Goal: Transaction & Acquisition: Purchase product/service

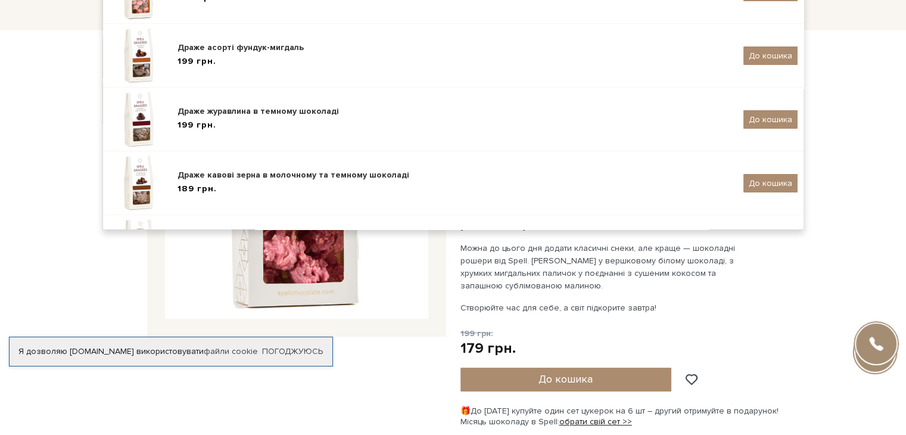
scroll to position [32, 0]
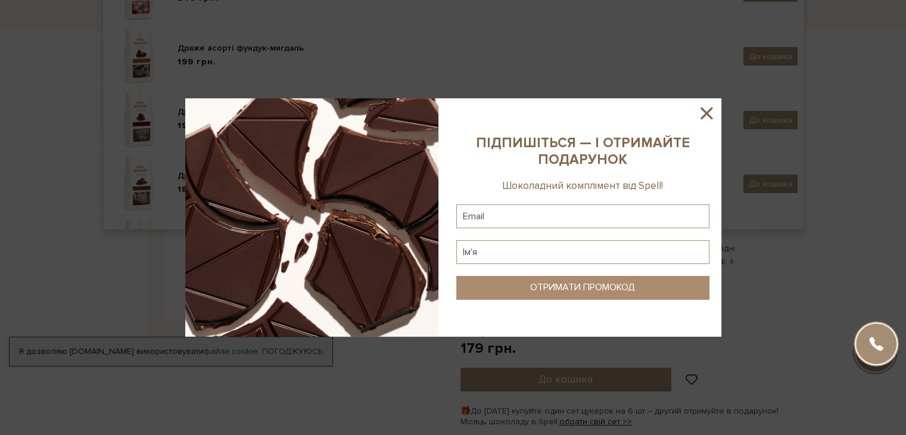
type input "драже"
click at [708, 114] on icon at bounding box center [707, 113] width 12 height 12
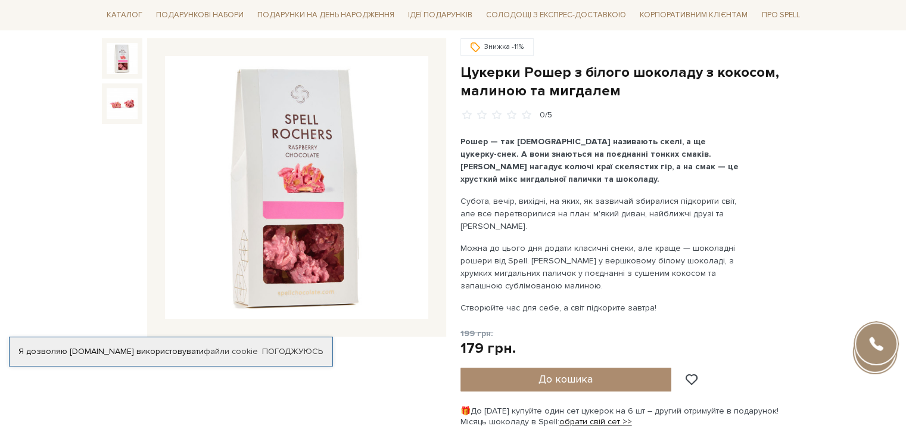
scroll to position [0, 0]
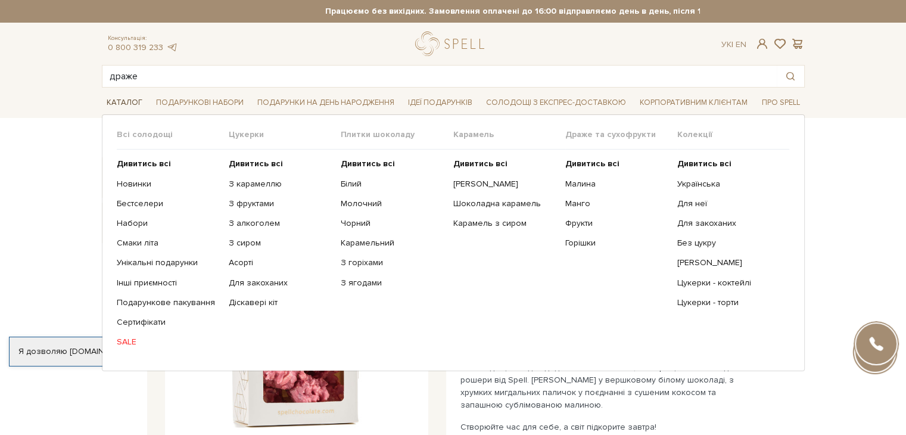
click at [113, 103] on span "Каталог" at bounding box center [124, 103] width 45 height 18
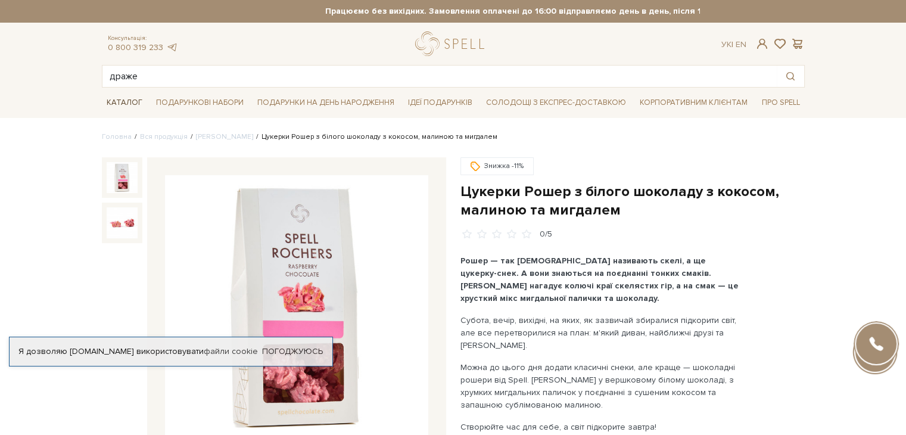
click at [112, 103] on span "Каталог" at bounding box center [124, 103] width 45 height 18
click at [794, 77] on button "Пошук товару у каталозі" at bounding box center [790, 76] width 27 height 21
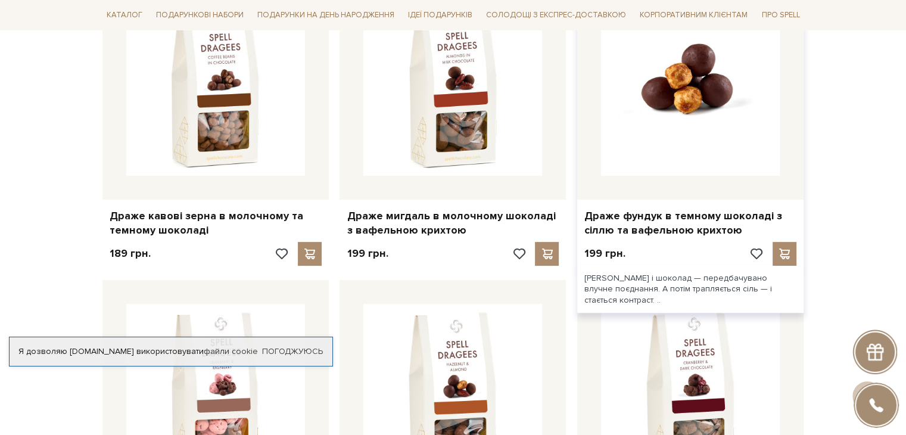
scroll to position [298, 0]
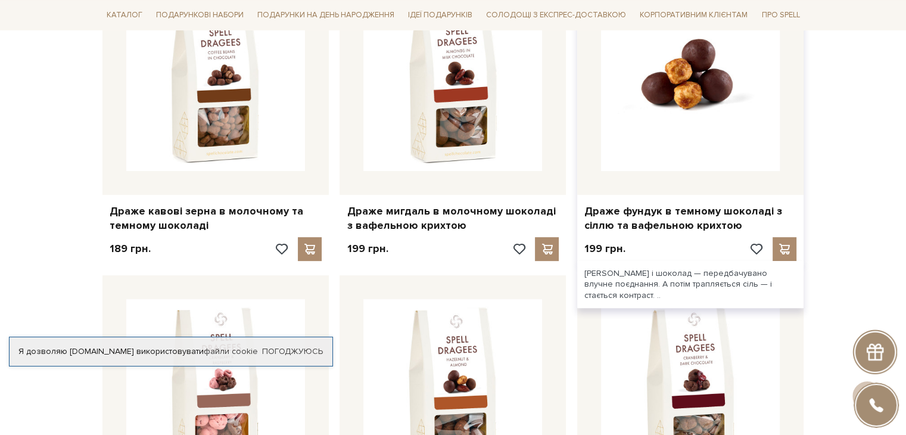
click at [682, 120] on img at bounding box center [690, 81] width 179 height 179
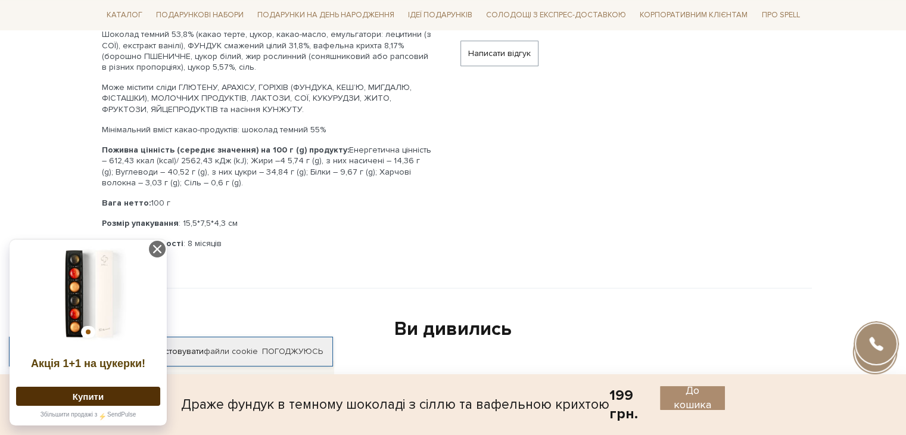
scroll to position [596, 0]
click at [155, 250] on icon at bounding box center [157, 249] width 17 height 17
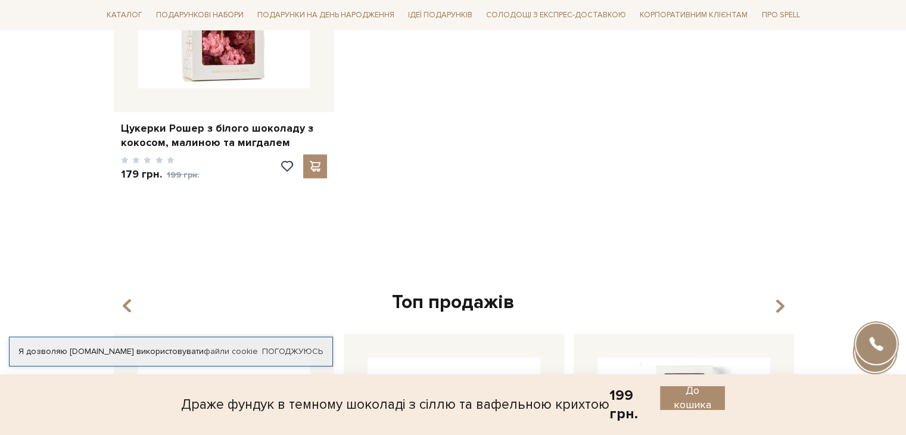
scroll to position [1073, 0]
